Goal: Find specific page/section: Find specific page/section

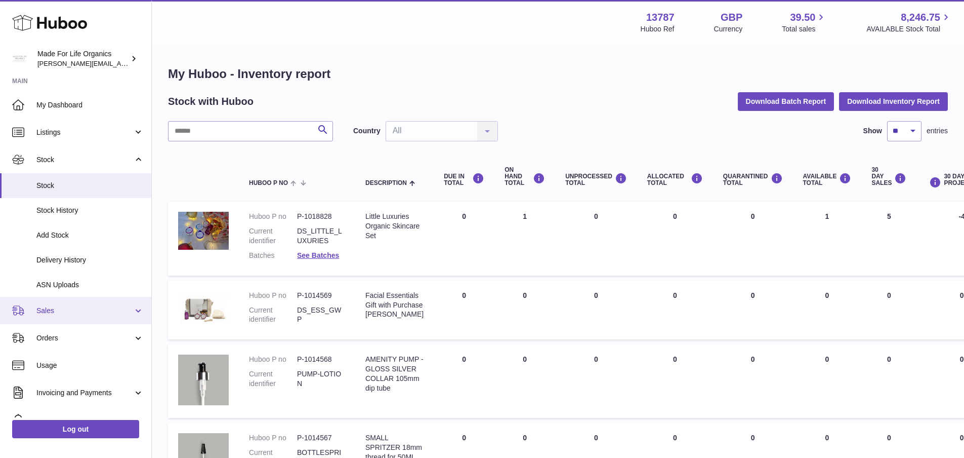
click at [43, 319] on link "Sales" at bounding box center [75, 310] width 151 height 27
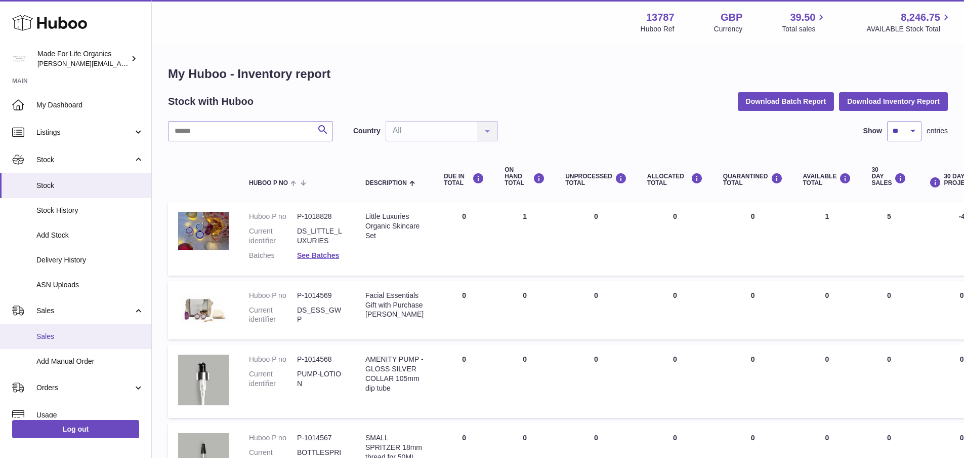
click at [51, 334] on span "Sales" at bounding box center [89, 337] width 107 height 10
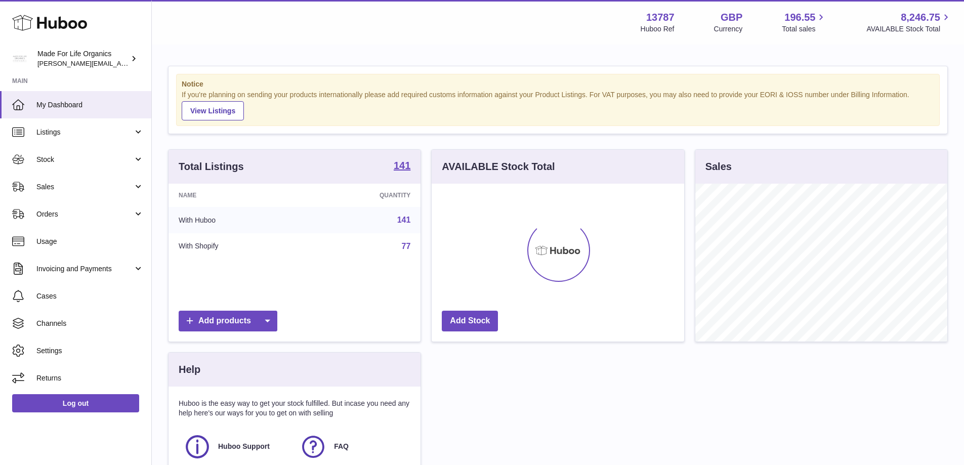
scroll to position [158, 253]
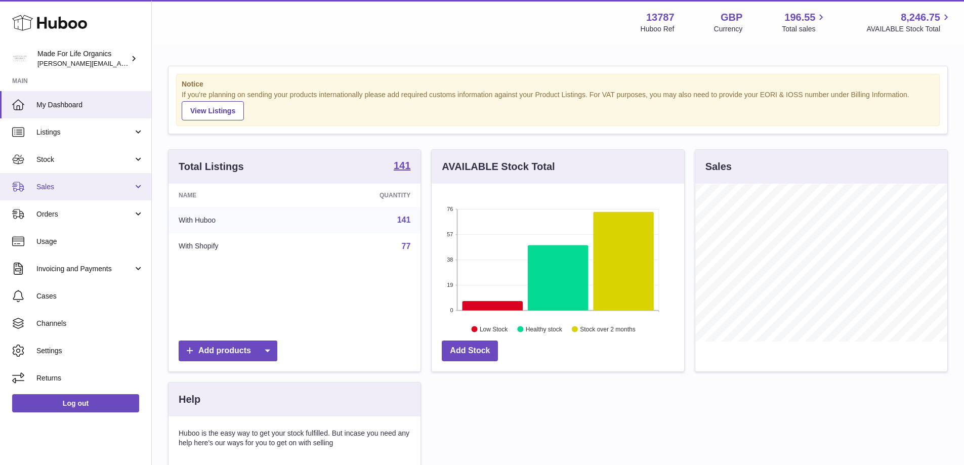
click at [37, 185] on span "Sales" at bounding box center [84, 187] width 97 height 10
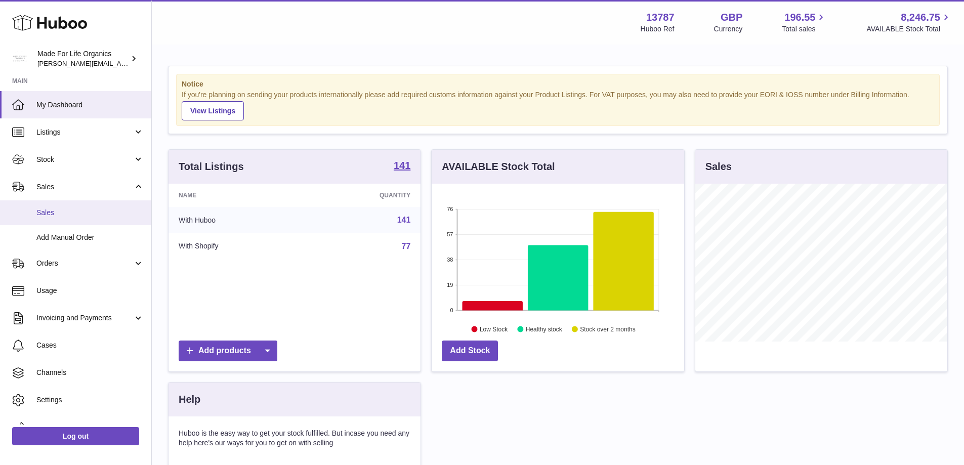
click at [50, 220] on link "Sales" at bounding box center [75, 212] width 151 height 25
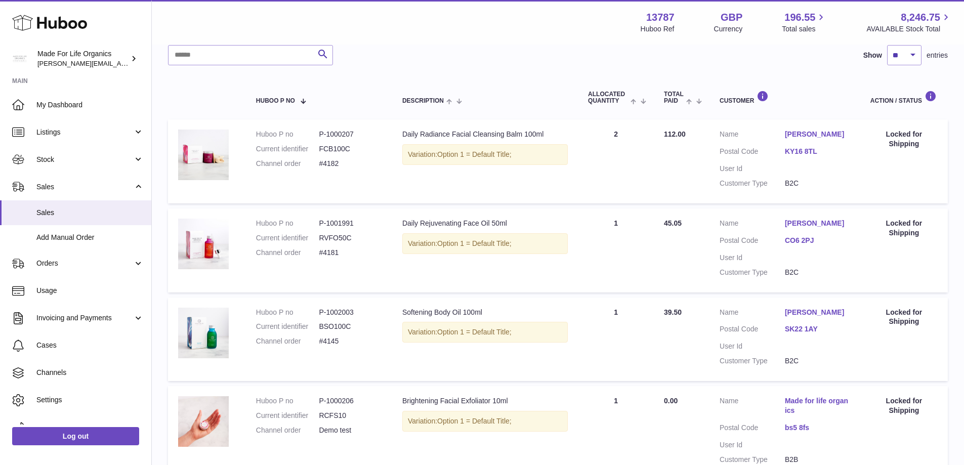
scroll to position [101, 0]
